Goal: Download file/media

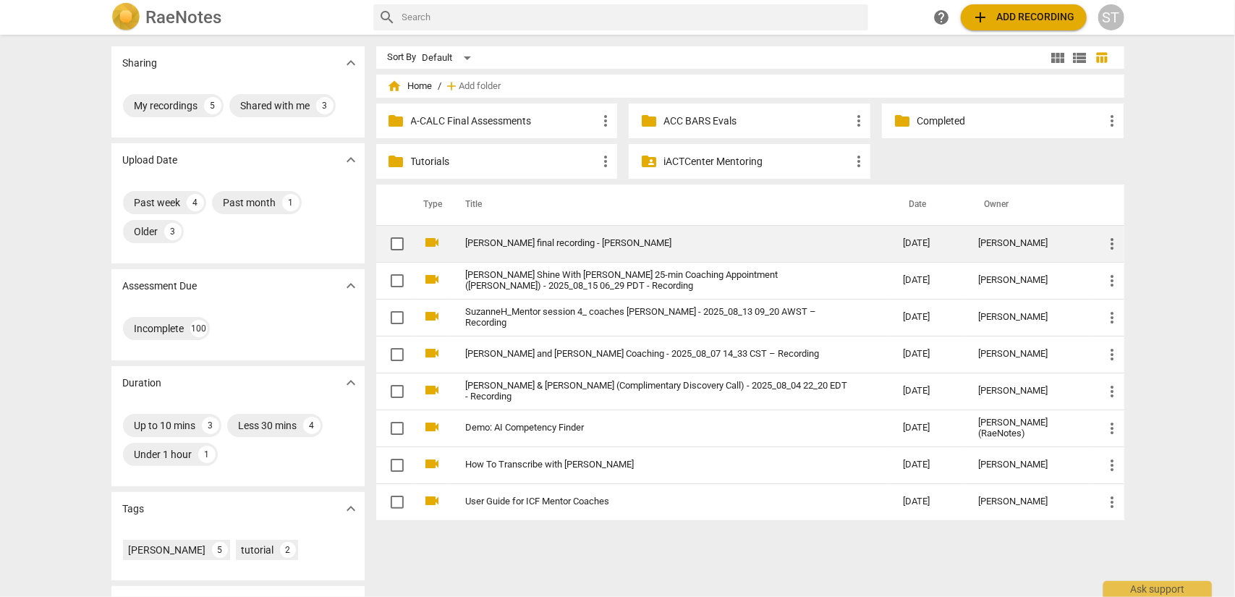
click at [631, 242] on link "[PERSON_NAME] final recording - [PERSON_NAME]" at bounding box center [659, 243] width 386 height 11
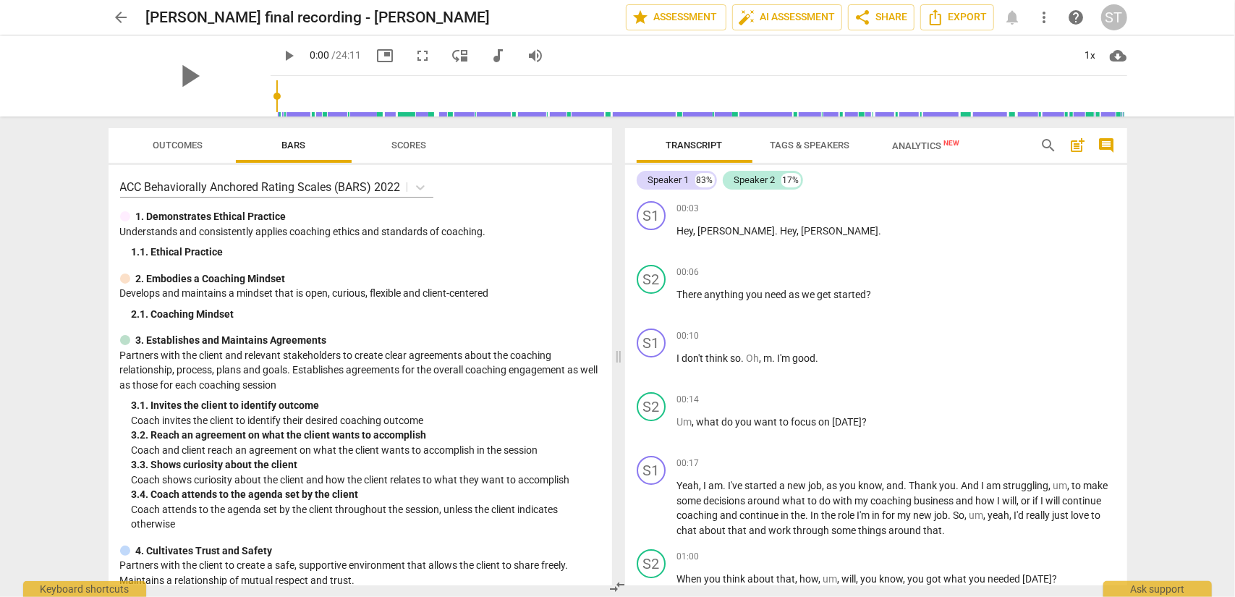
click at [791, 150] on span "Tags & Speakers" at bounding box center [810, 145] width 80 height 11
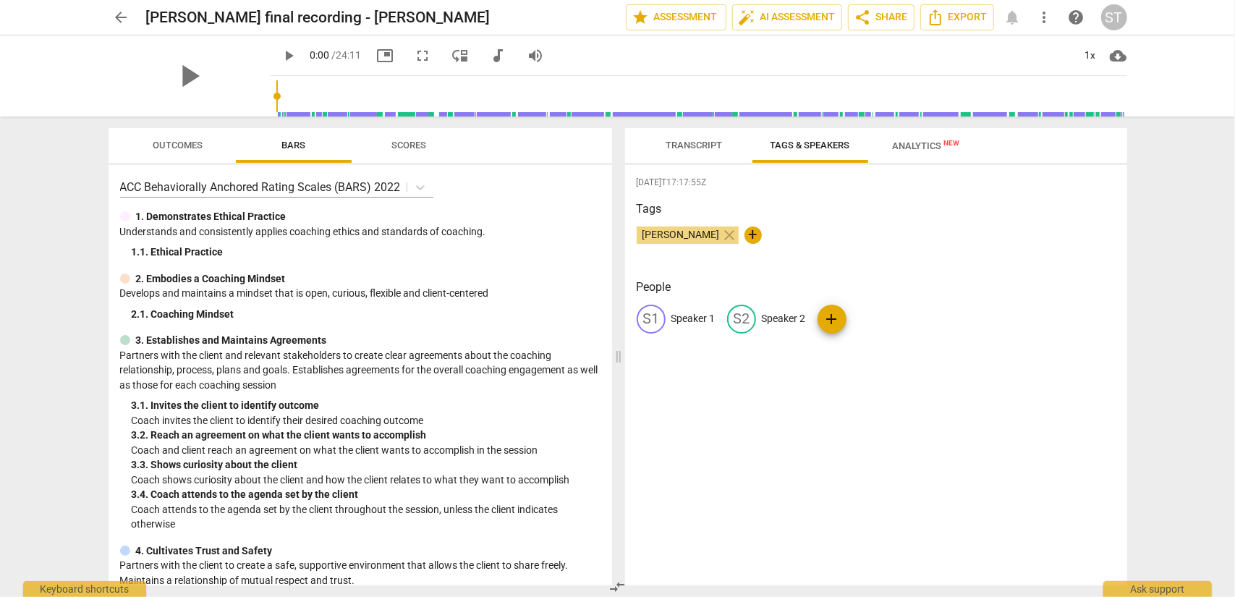
click at [769, 318] on p "Speaker 2" at bounding box center [784, 318] width 44 height 15
type input "[PERSON_NAME]"
click at [706, 318] on p "Speaker 1" at bounding box center [693, 318] width 44 height 15
type input "Client"
click at [676, 150] on span "Transcript" at bounding box center [694, 145] width 56 height 11
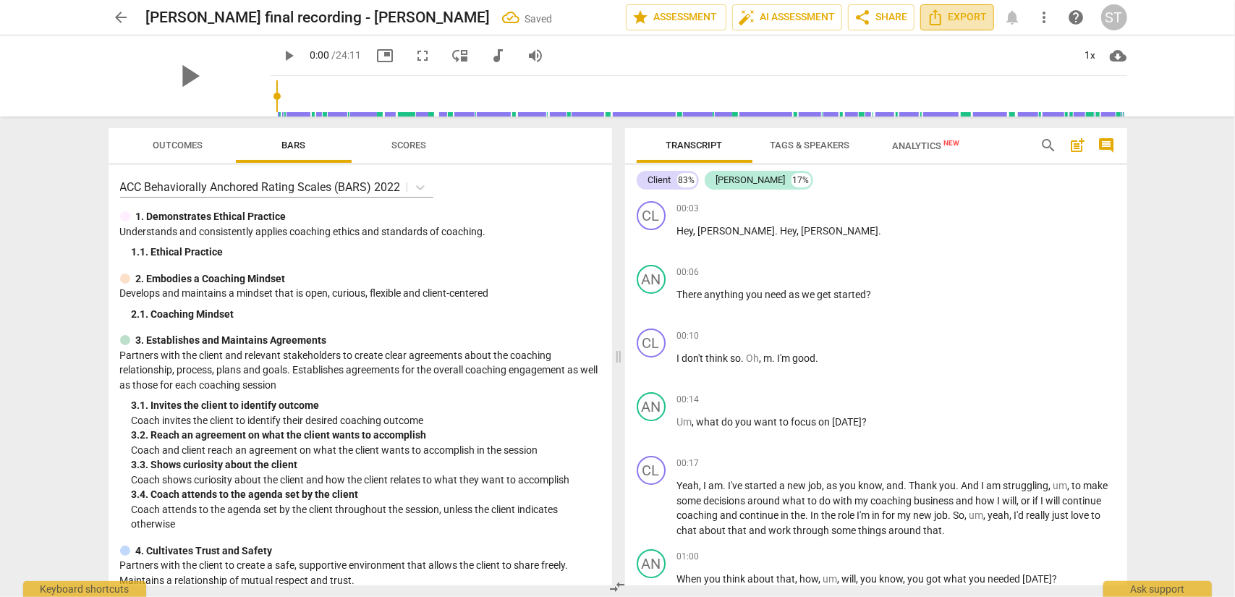
click at [978, 17] on span "Export" at bounding box center [957, 17] width 61 height 17
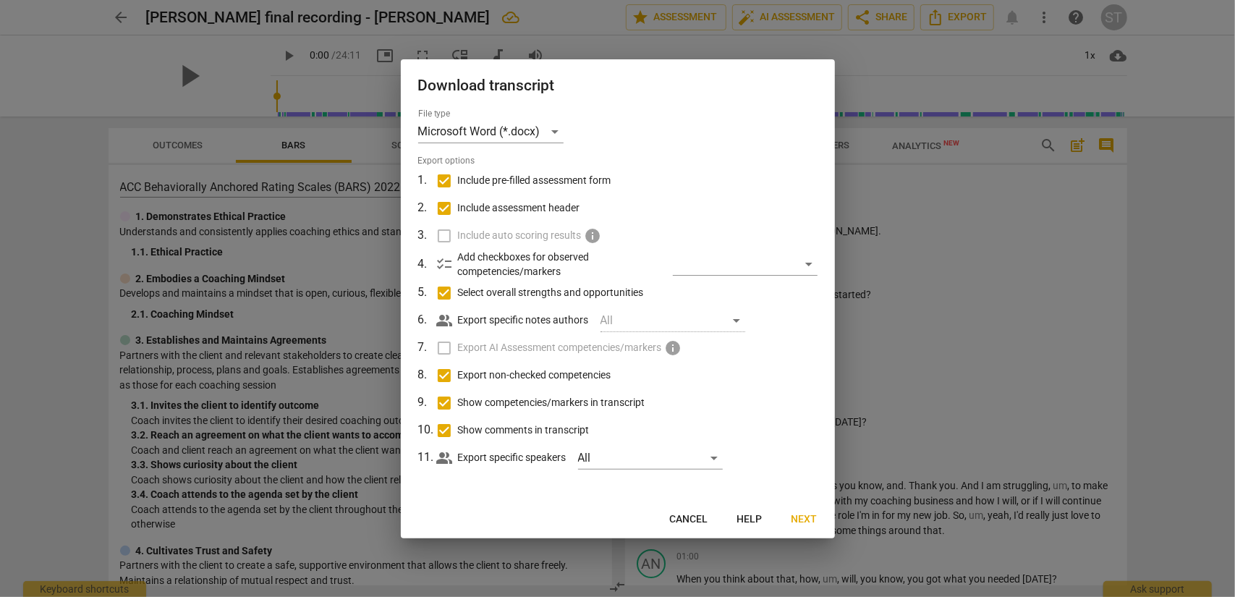
click at [539, 423] on span "Show comments in transcript" at bounding box center [524, 429] width 132 height 15
click at [458, 423] on input "Show comments in transcript" at bounding box center [443, 430] width 27 height 27
checkbox input "false"
click at [539, 405] on span "Show competencies/markers in transcript" at bounding box center [551, 402] width 187 height 15
click at [458, 405] on input "Show competencies/markers in transcript" at bounding box center [443, 402] width 27 height 27
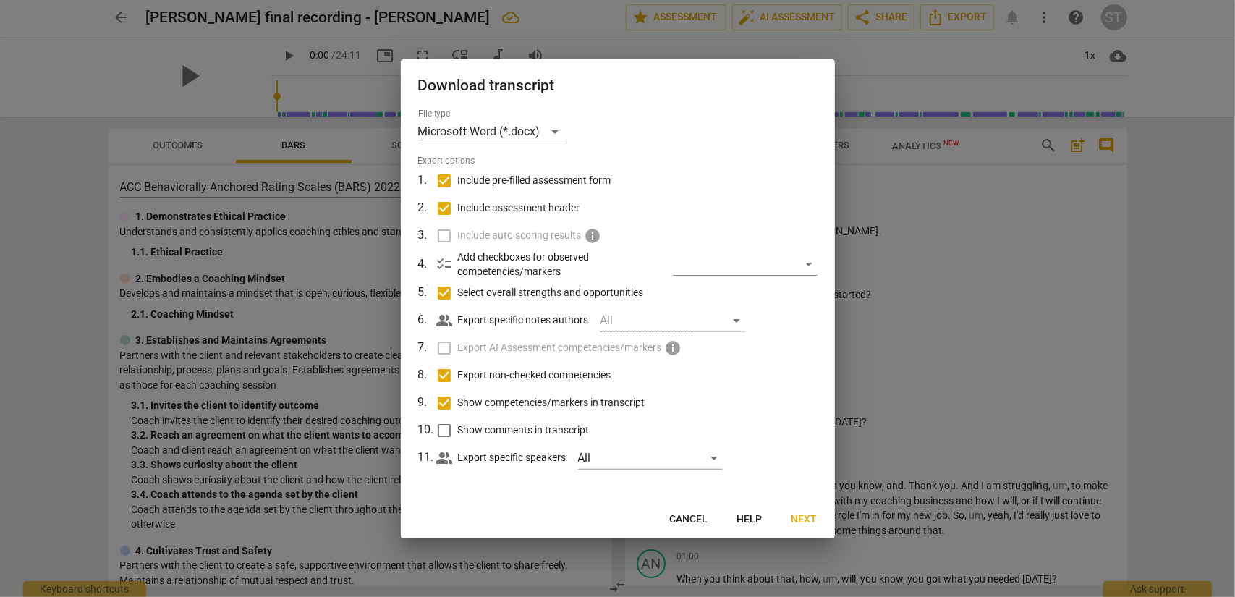
checkbox input "false"
click at [540, 379] on span "Export non-checked competencies" at bounding box center [534, 374] width 153 height 15
click at [458, 379] on input "Export non-checked competencies" at bounding box center [443, 375] width 27 height 27
checkbox input "false"
click at [531, 296] on span "Select overall strengths and opportunities" at bounding box center [551, 292] width 186 height 15
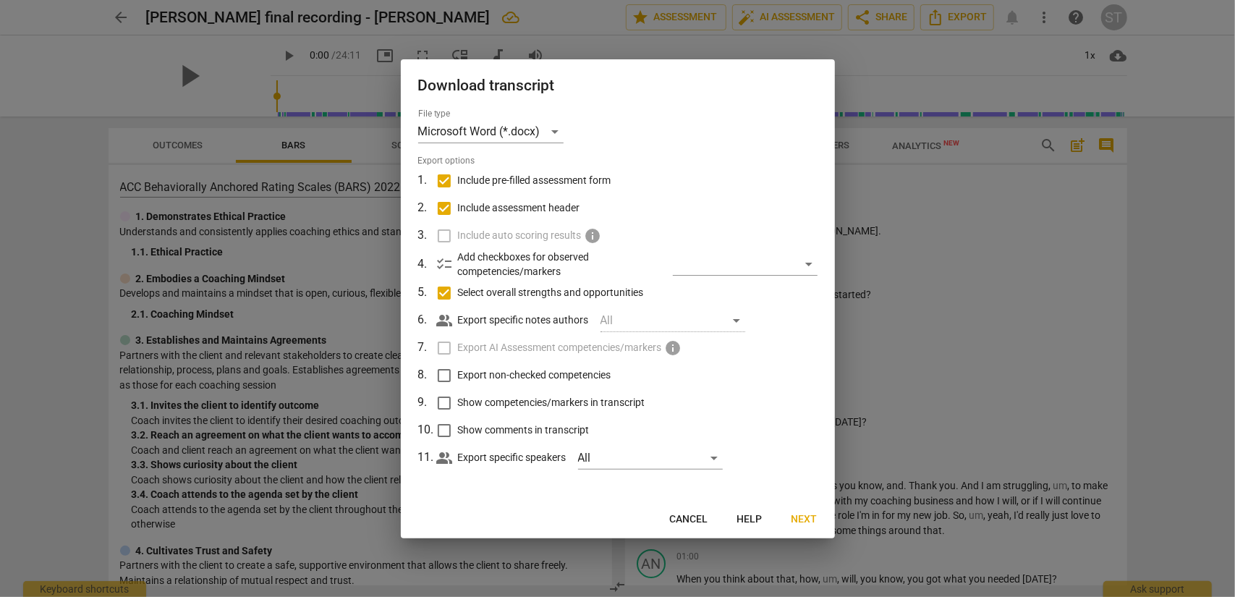
click at [458, 296] on input "Select overall strengths and opportunities" at bounding box center [443, 292] width 27 height 27
checkbox input "false"
click at [533, 213] on span "Include assessment header" at bounding box center [519, 207] width 122 height 15
click at [458, 213] on input "Include assessment header" at bounding box center [443, 208] width 27 height 27
checkbox input "false"
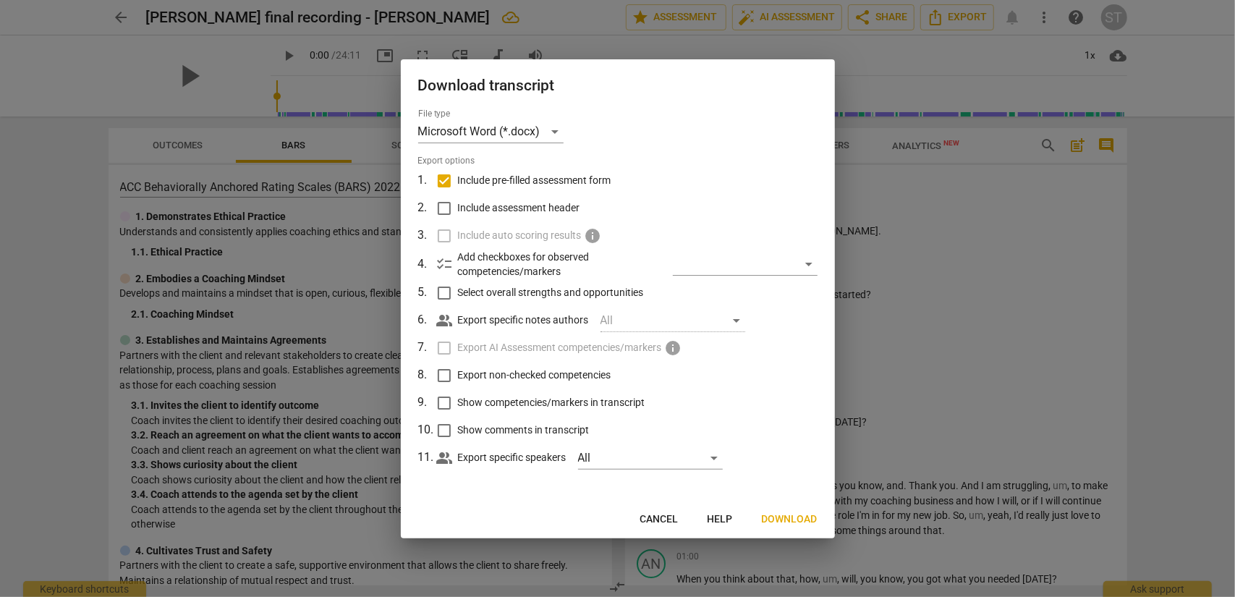
click at [545, 183] on span "Include pre-filled assessment form" at bounding box center [534, 180] width 153 height 15
click at [458, 183] on input "Include pre-filled assessment form" at bounding box center [443, 180] width 27 height 27
checkbox input "false"
click at [790, 512] on span "Download" at bounding box center [790, 519] width 56 height 14
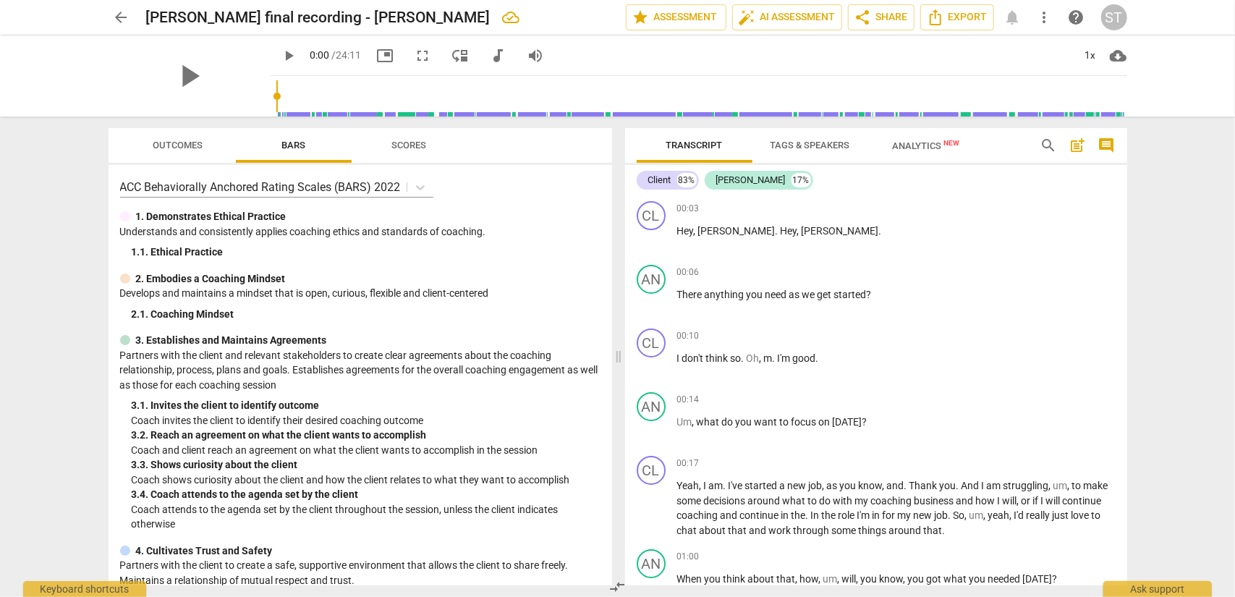
click at [119, 21] on span "arrow_back" at bounding box center [121, 17] width 17 height 17
